Goal: Information Seeking & Learning: Learn about a topic

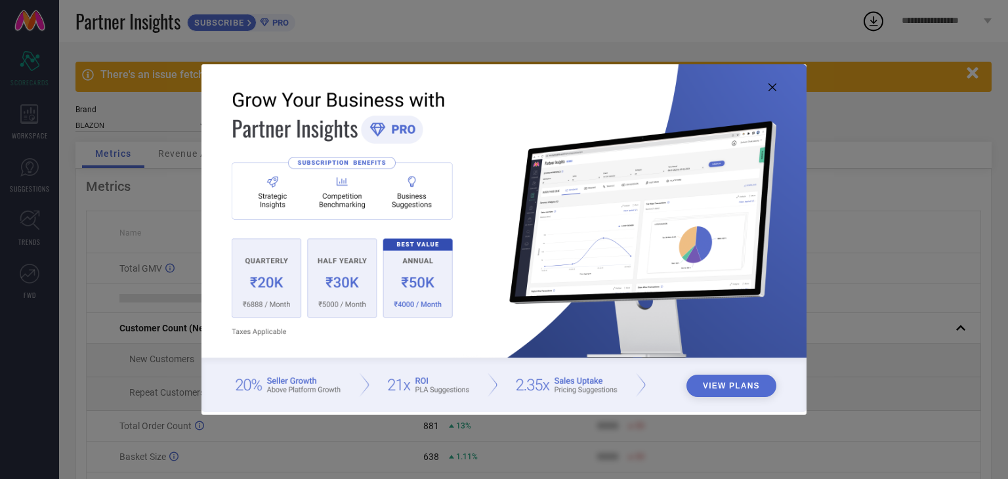
click at [772, 87] on icon at bounding box center [773, 87] width 8 height 8
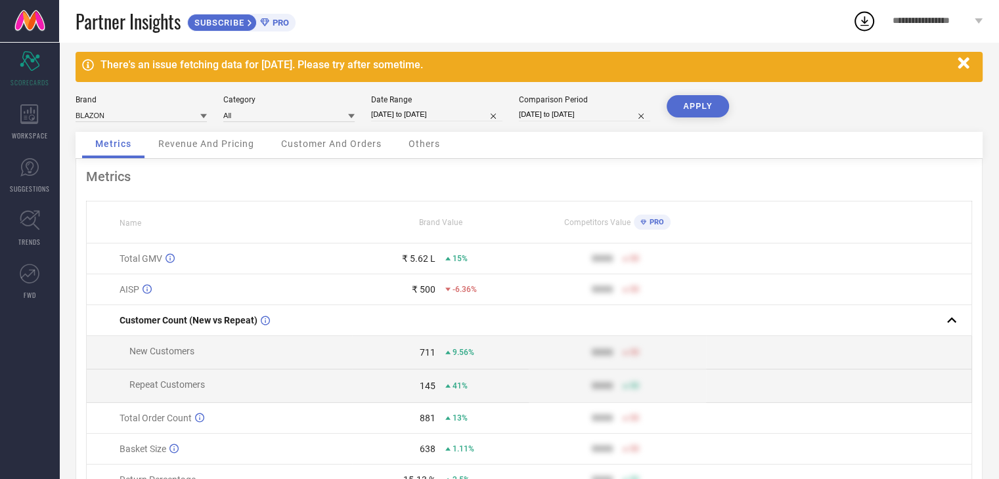
scroll to position [9, 0]
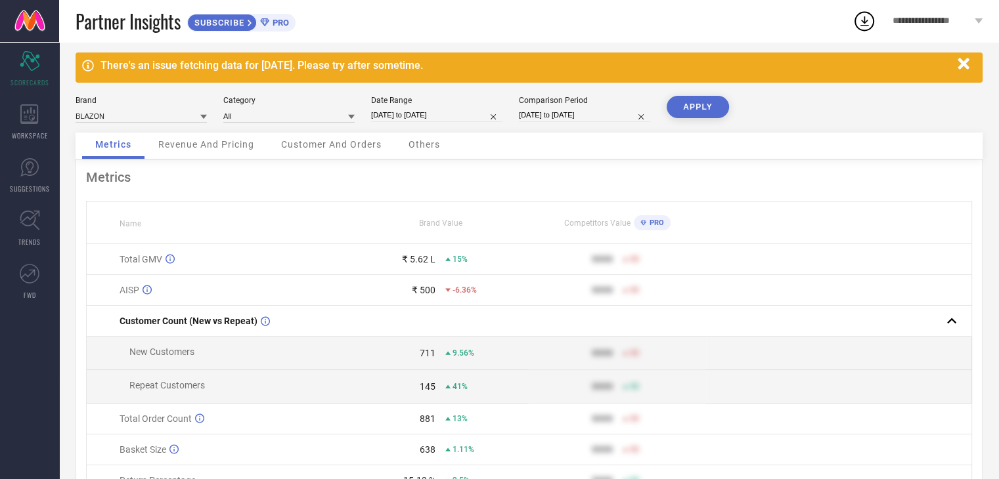
click at [473, 116] on input "[DATE] to [DATE]" at bounding box center [436, 115] width 131 height 14
select select "10"
select select "2024"
select select "11"
select select "2024"
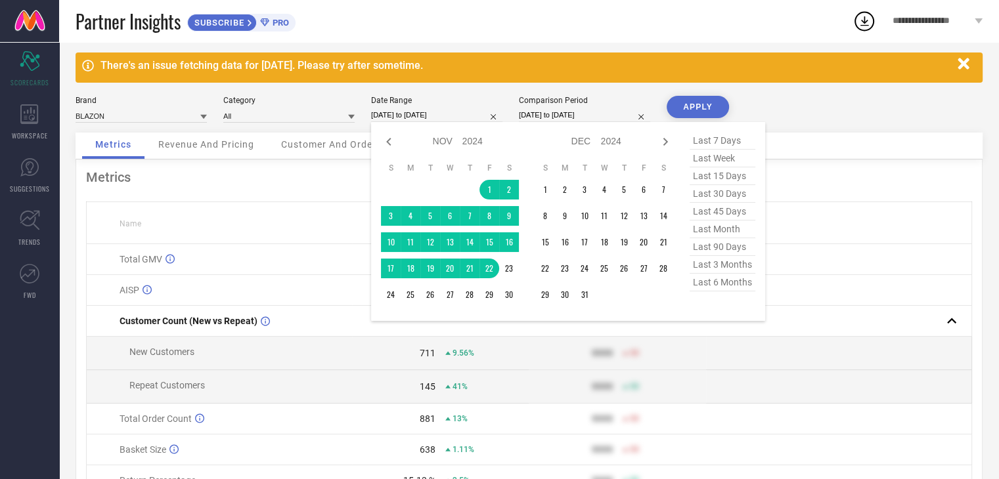
click at [714, 194] on span "last 30 days" at bounding box center [722, 194] width 66 height 18
type input "[DATE] to [DATE]"
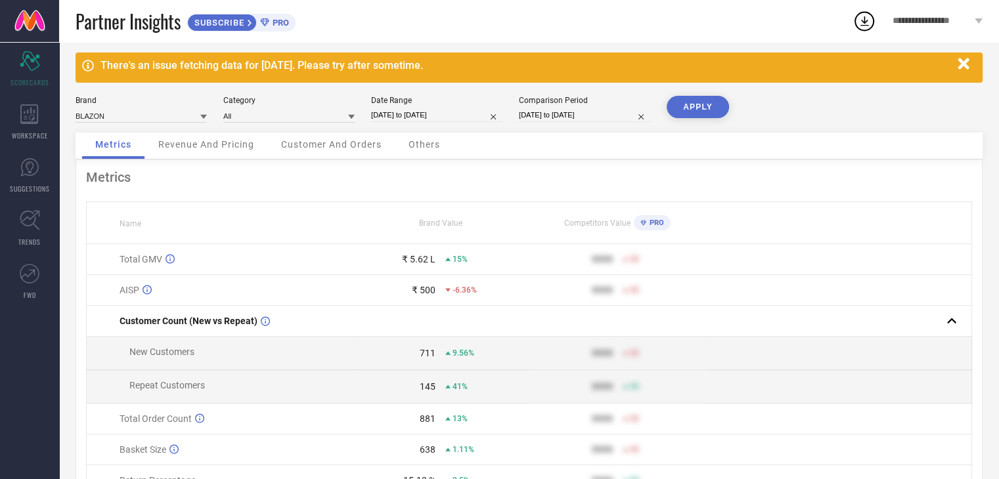
select select "9"
select select "2023"
select select "10"
select select "2023"
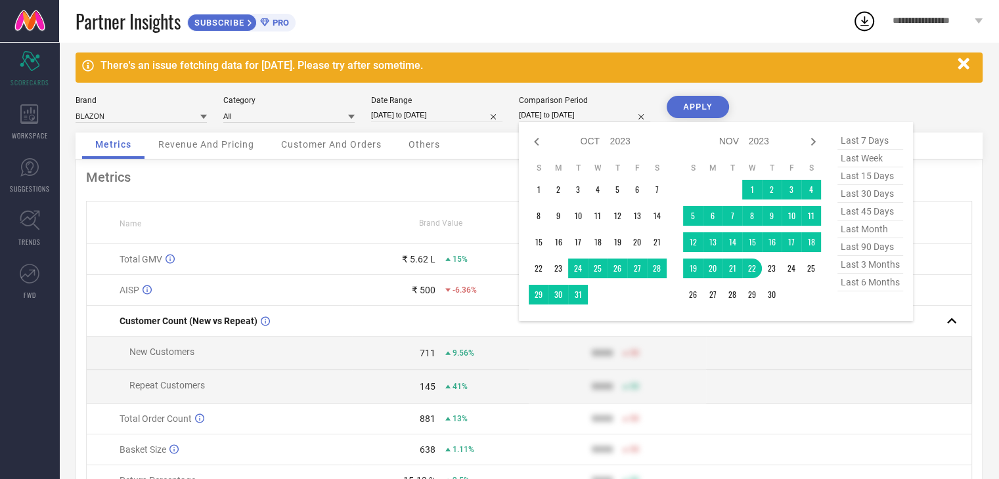
click at [603, 119] on input "[DATE] to [DATE]" at bounding box center [584, 115] width 131 height 14
click at [888, 286] on span "last 6 months" at bounding box center [870, 283] width 66 height 18
type input "[DATE] to [DATE]"
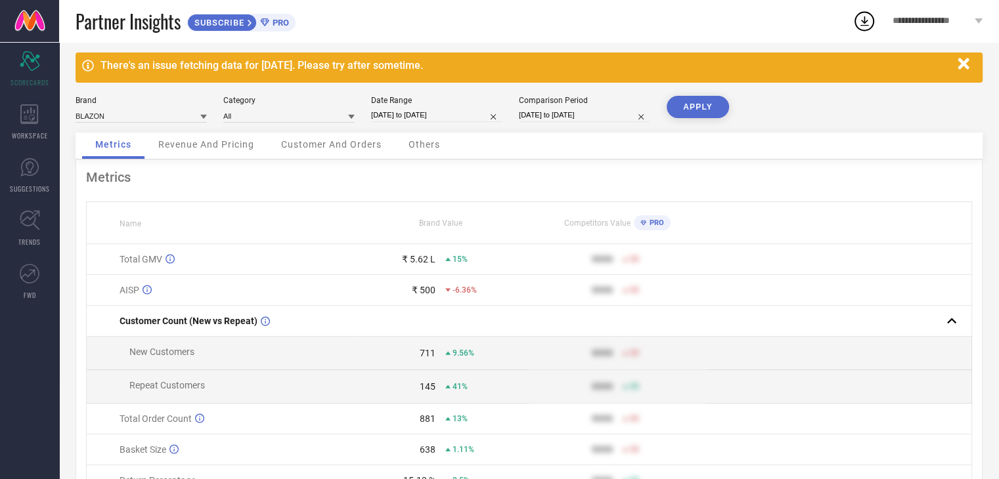
click at [676, 112] on button "APPLY" at bounding box center [697, 107] width 62 height 22
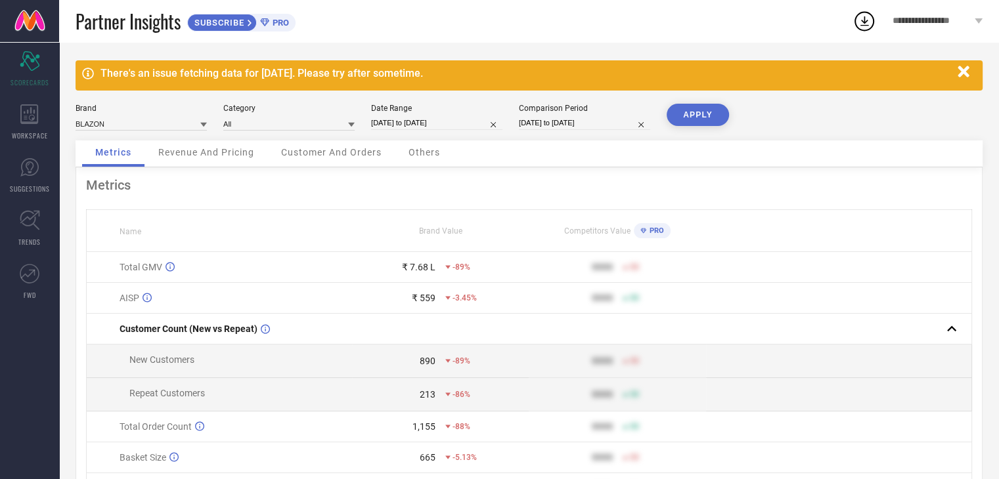
scroll to position [0, 0]
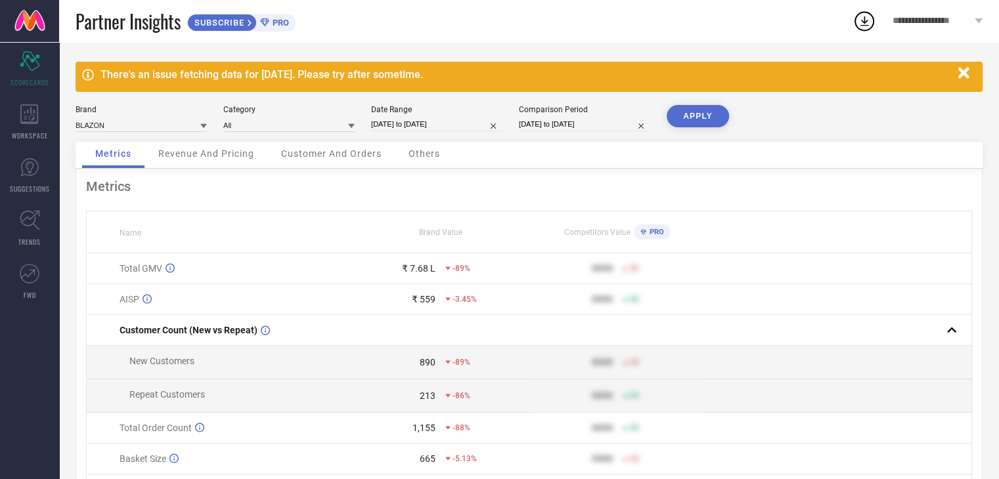
click at [536, 128] on input "[DATE] to [DATE]" at bounding box center [584, 125] width 131 height 14
select select "2"
select select "2025"
select select "3"
select select "2025"
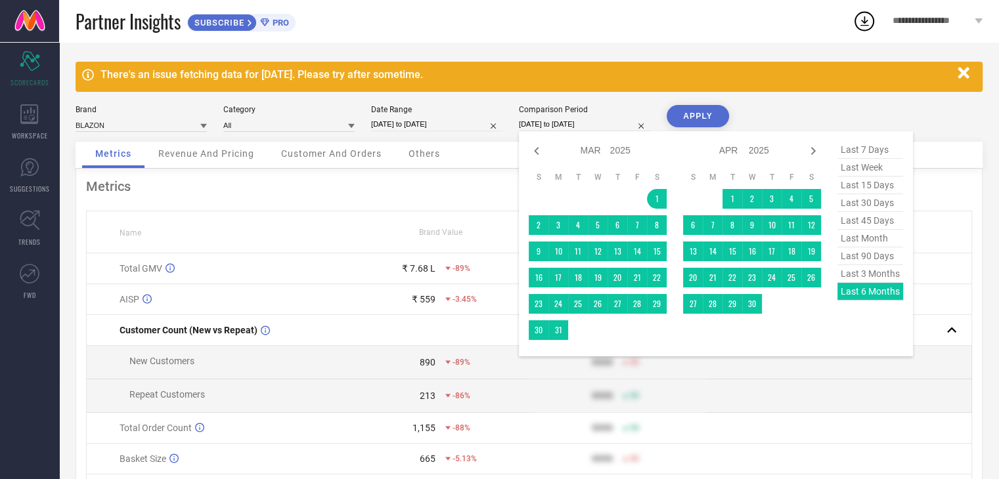
select select "7"
select select "2025"
select select "8"
select select "2025"
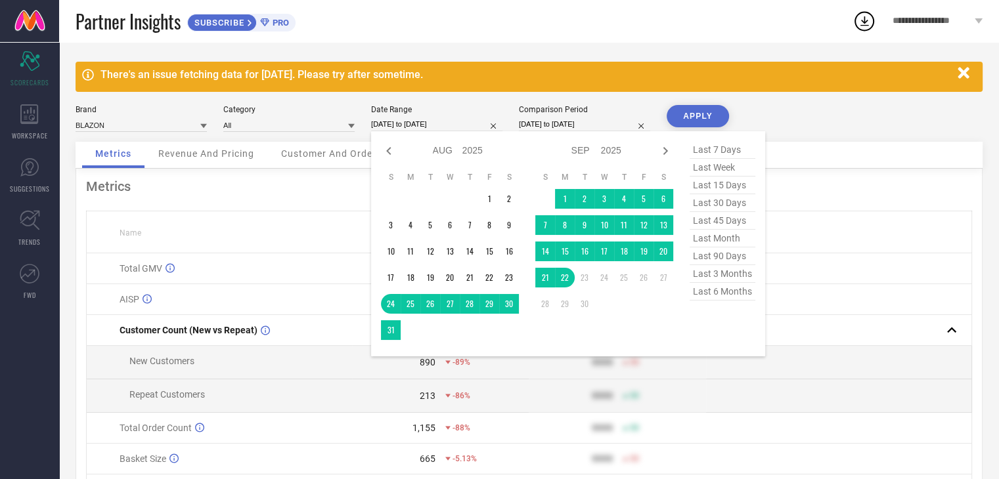
click at [418, 121] on input "[DATE] to [DATE]" at bounding box center [436, 125] width 131 height 14
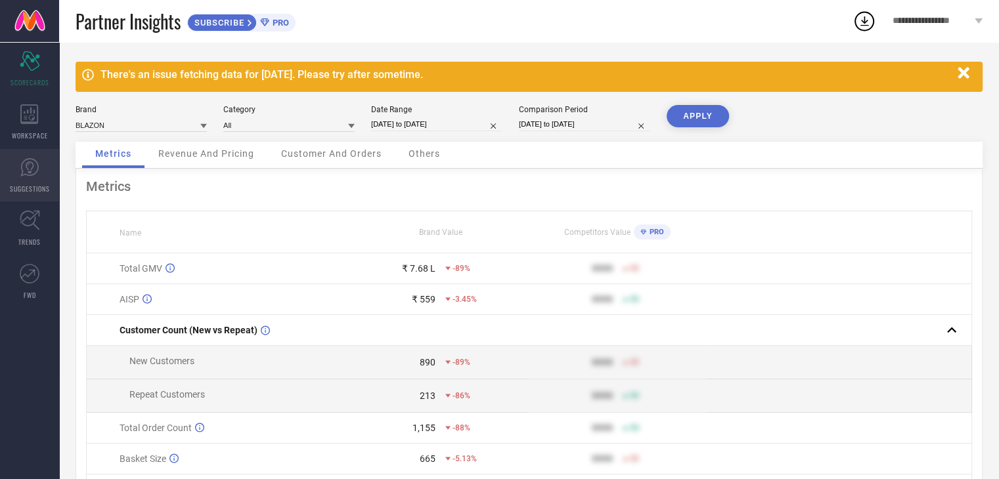
click at [37, 169] on icon at bounding box center [29, 167] width 18 height 18
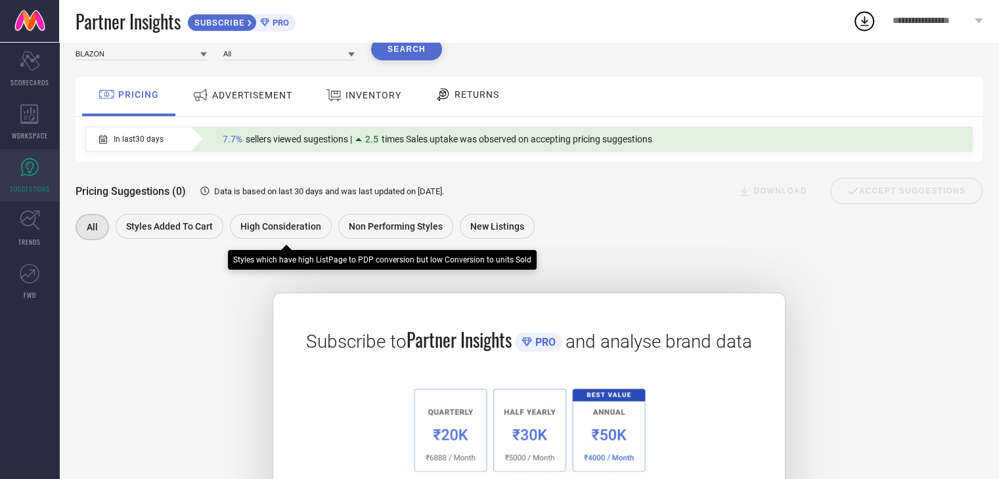
scroll to position [52, 0]
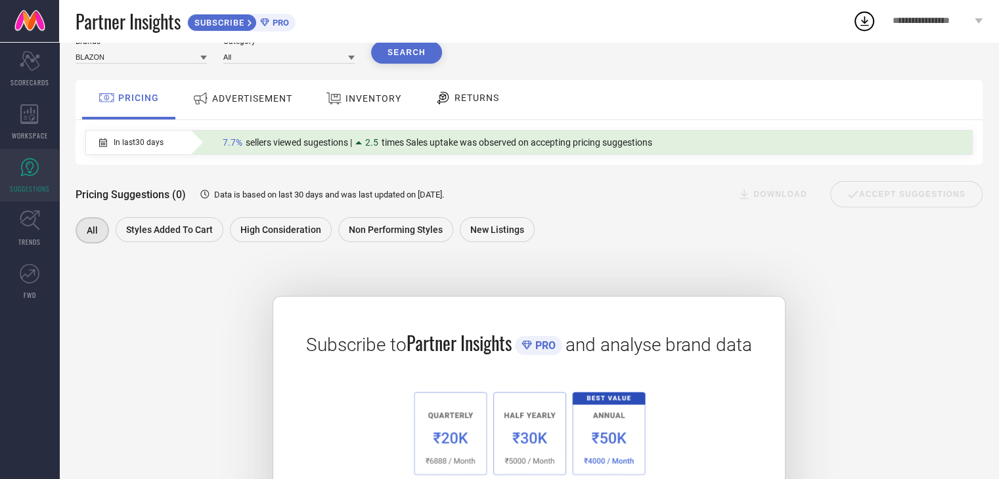
click at [236, 109] on div "ADVERTISEMENT" at bounding box center [242, 99] width 106 height 24
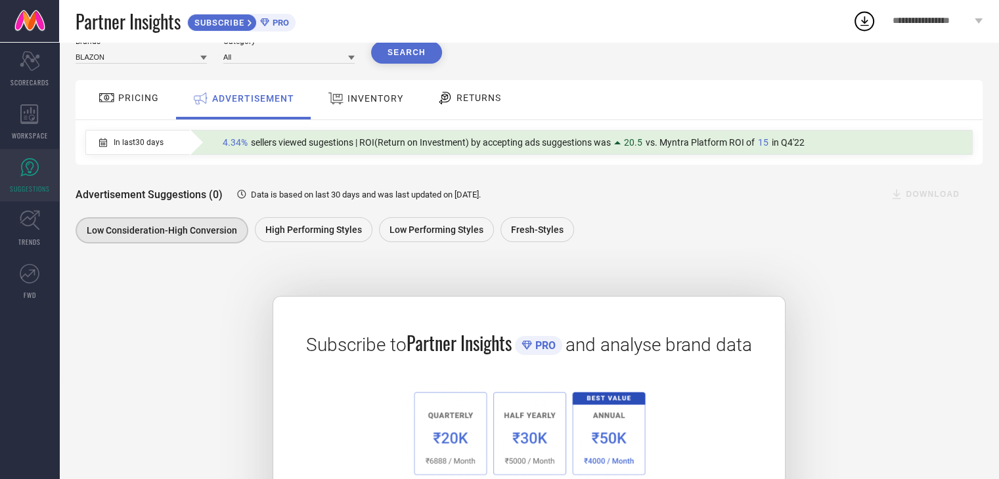
click at [362, 101] on span "INVENTORY" at bounding box center [375, 98] width 56 height 11
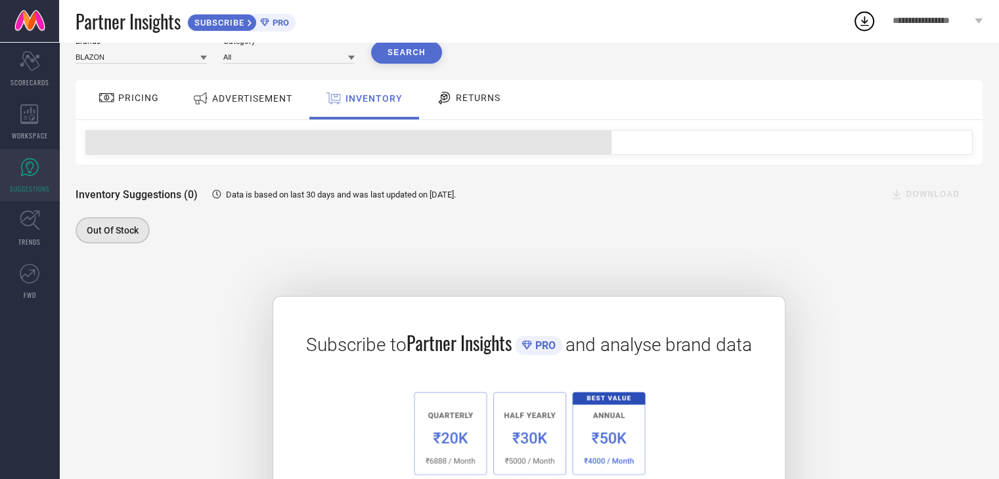
click at [492, 108] on div "RETURNS" at bounding box center [468, 98] width 71 height 22
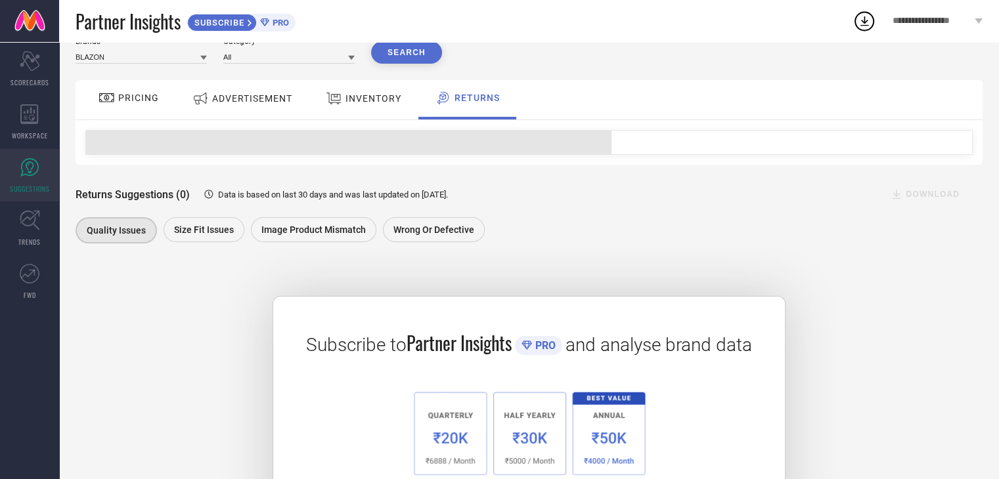
click at [277, 91] on div "ADVERTISEMENT" at bounding box center [242, 99] width 106 height 24
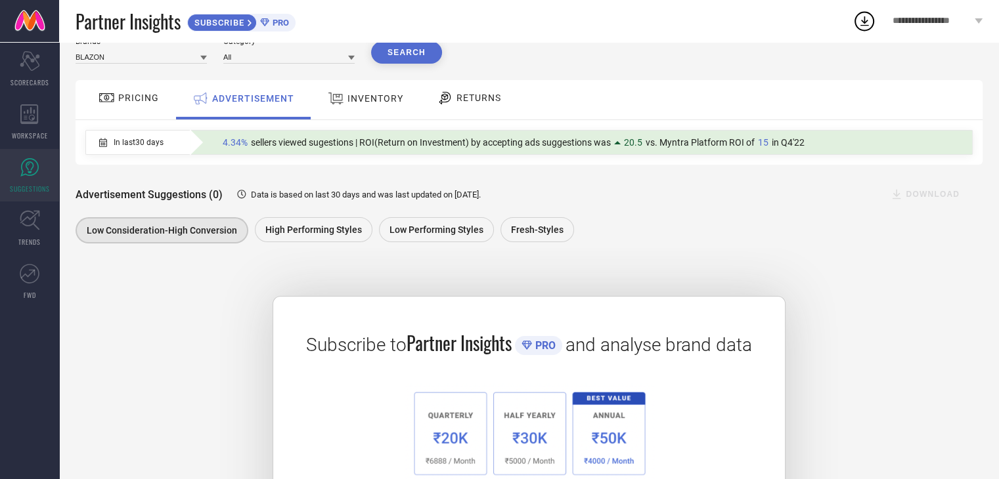
click at [142, 93] on span "PRICING" at bounding box center [138, 98] width 41 height 11
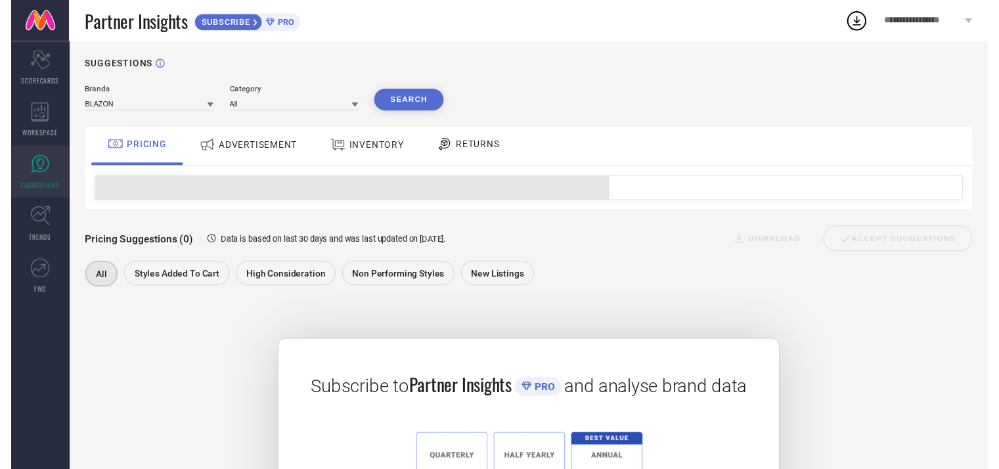
scroll to position [0, 0]
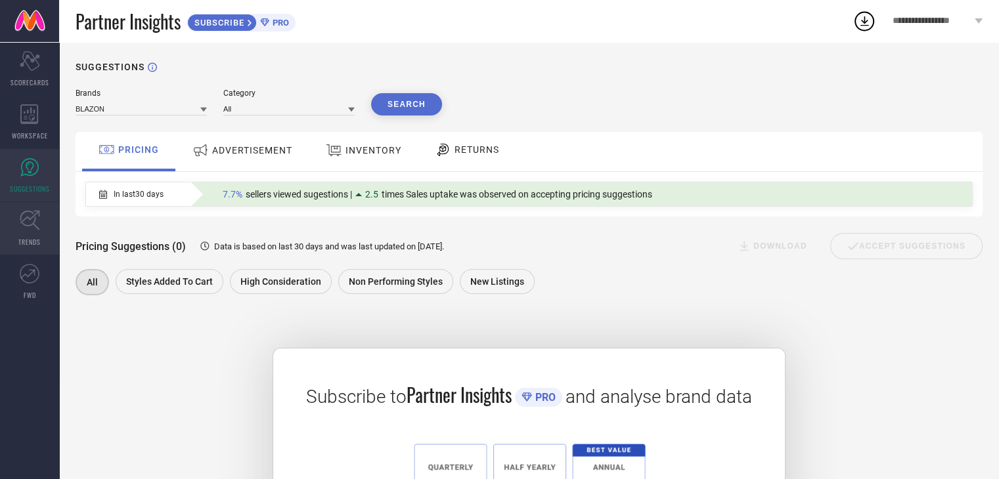
click at [32, 225] on icon at bounding box center [30, 221] width 20 height 20
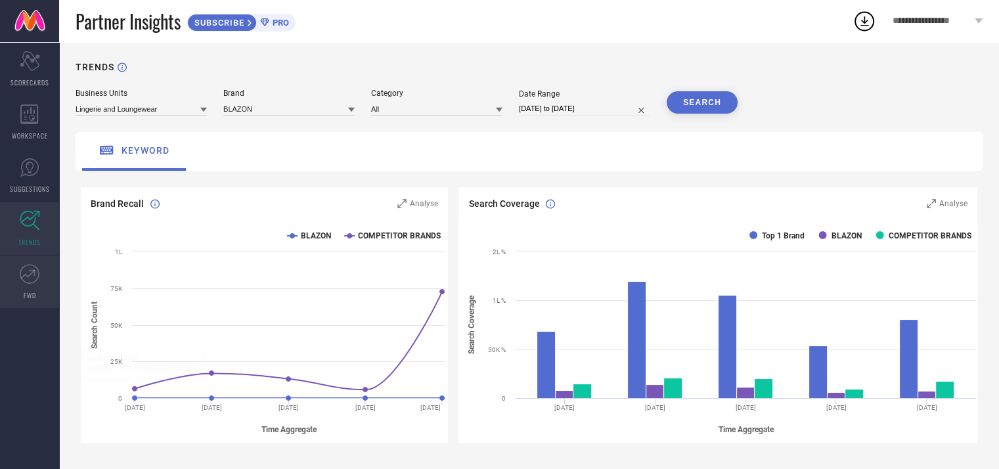
click at [14, 270] on link "FWD" at bounding box center [29, 281] width 59 height 53
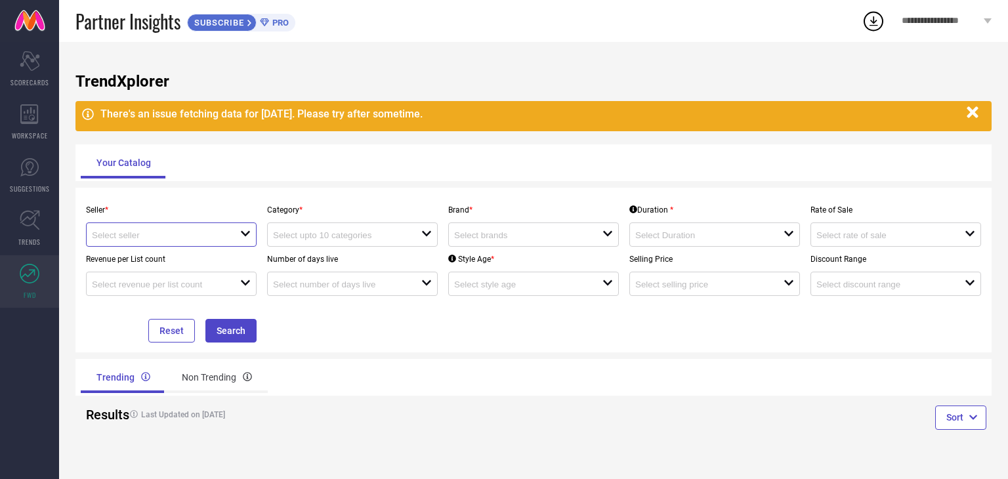
click at [123, 233] on input at bounding box center [158, 235] width 133 height 10
click at [150, 259] on li "TALIB FABRICS ( 19756 )" at bounding box center [171, 261] width 169 height 24
type input "TALIB FABRICS ( 19756 )"
click at [324, 233] on input at bounding box center [339, 235] width 133 height 10
click at [328, 198] on div "Category * close" at bounding box center [352, 222] width 181 height 49
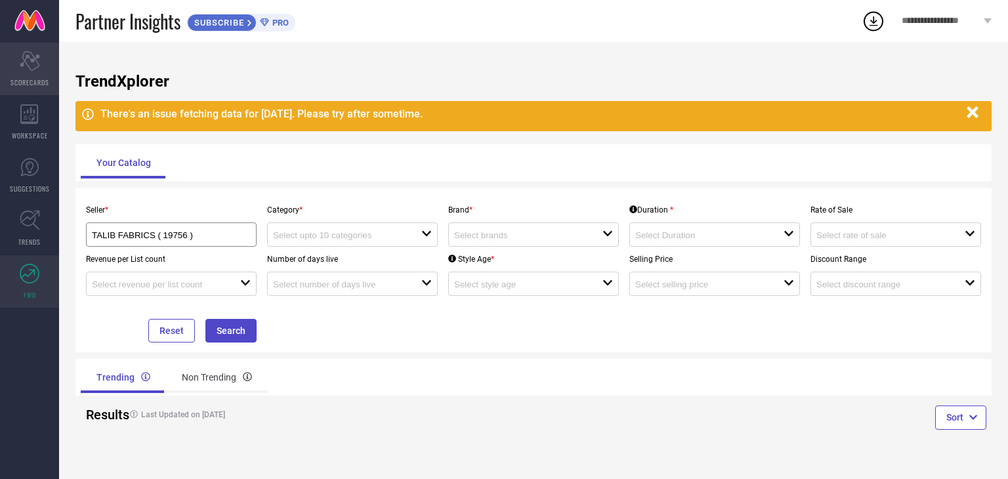
click at [26, 68] on icon "Scorecard" at bounding box center [30, 61] width 20 height 20
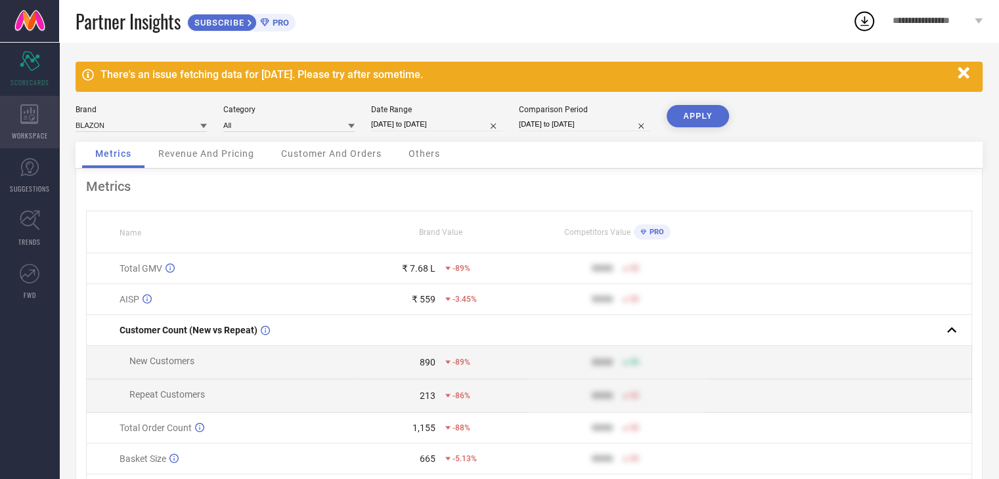
click at [36, 138] on span "WORKSPACE" at bounding box center [30, 136] width 36 height 10
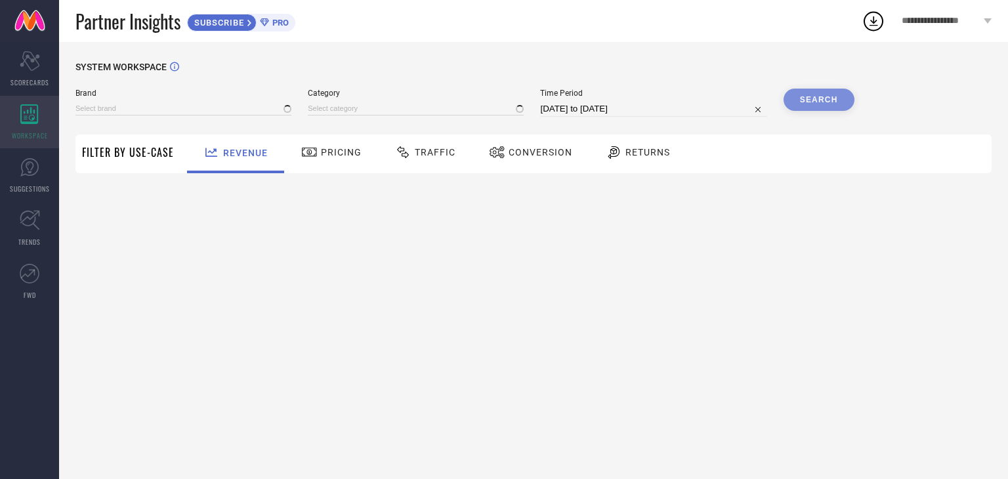
type input "BLAZON"
type input "All"
